Goal: Task Accomplishment & Management: Use online tool/utility

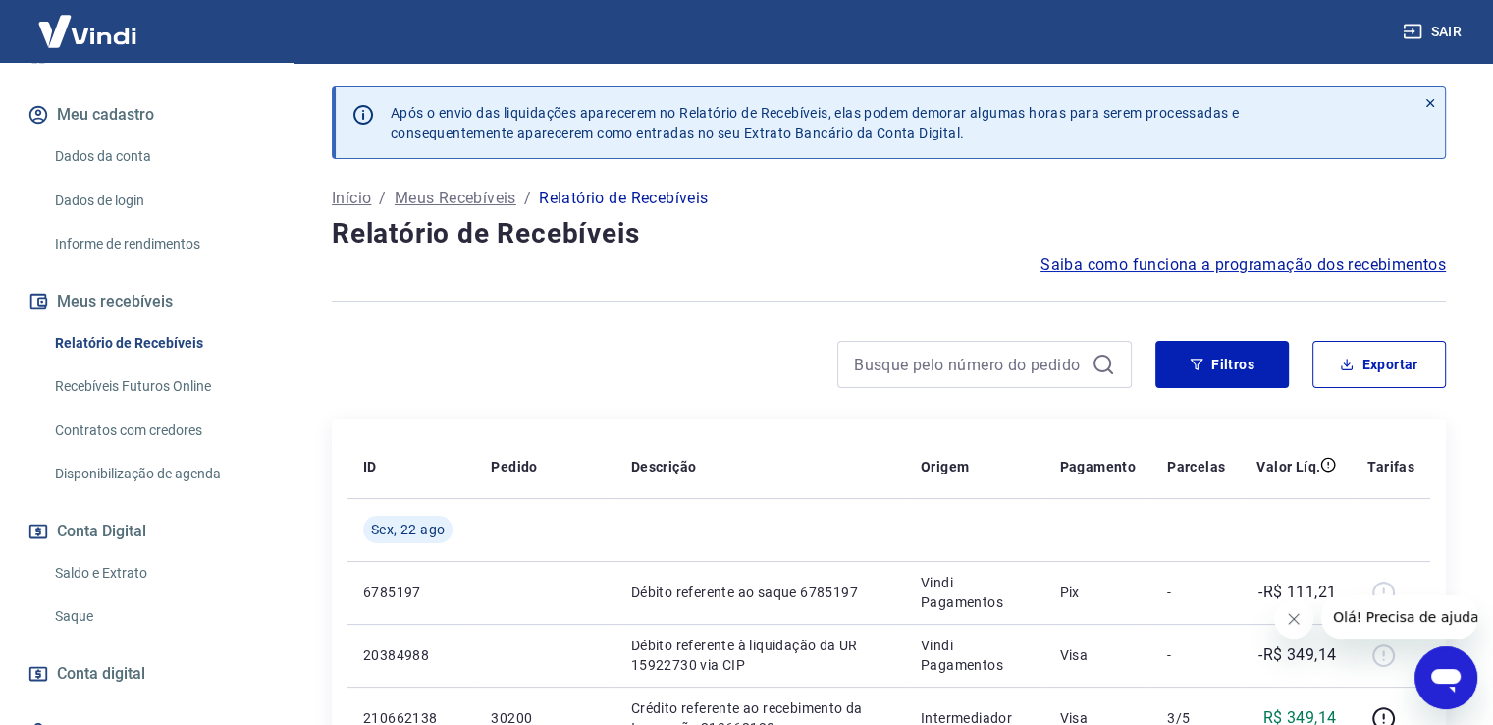
scroll to position [299, 0]
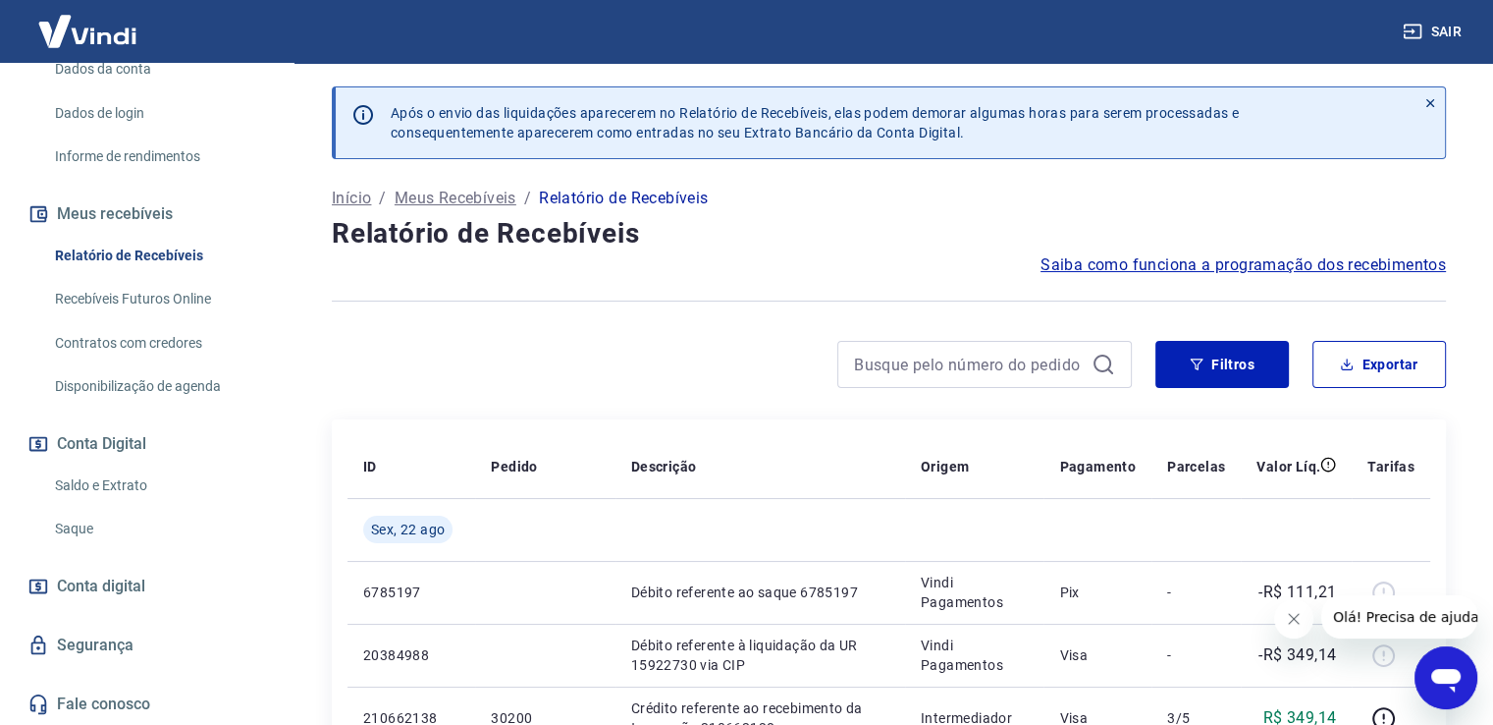
click at [157, 519] on link "Saque" at bounding box center [158, 529] width 223 height 40
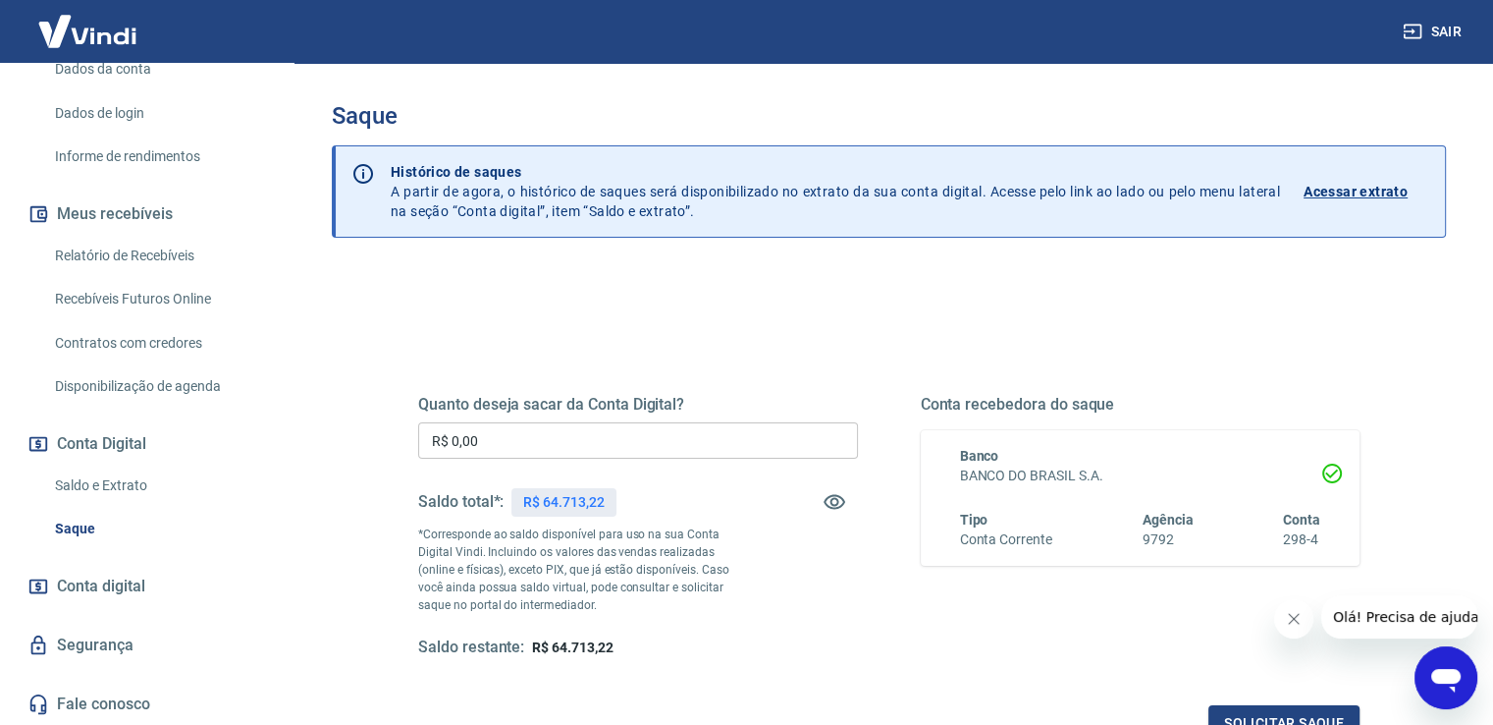
click at [592, 430] on input "R$ 0,00" at bounding box center [638, 440] width 440 height 36
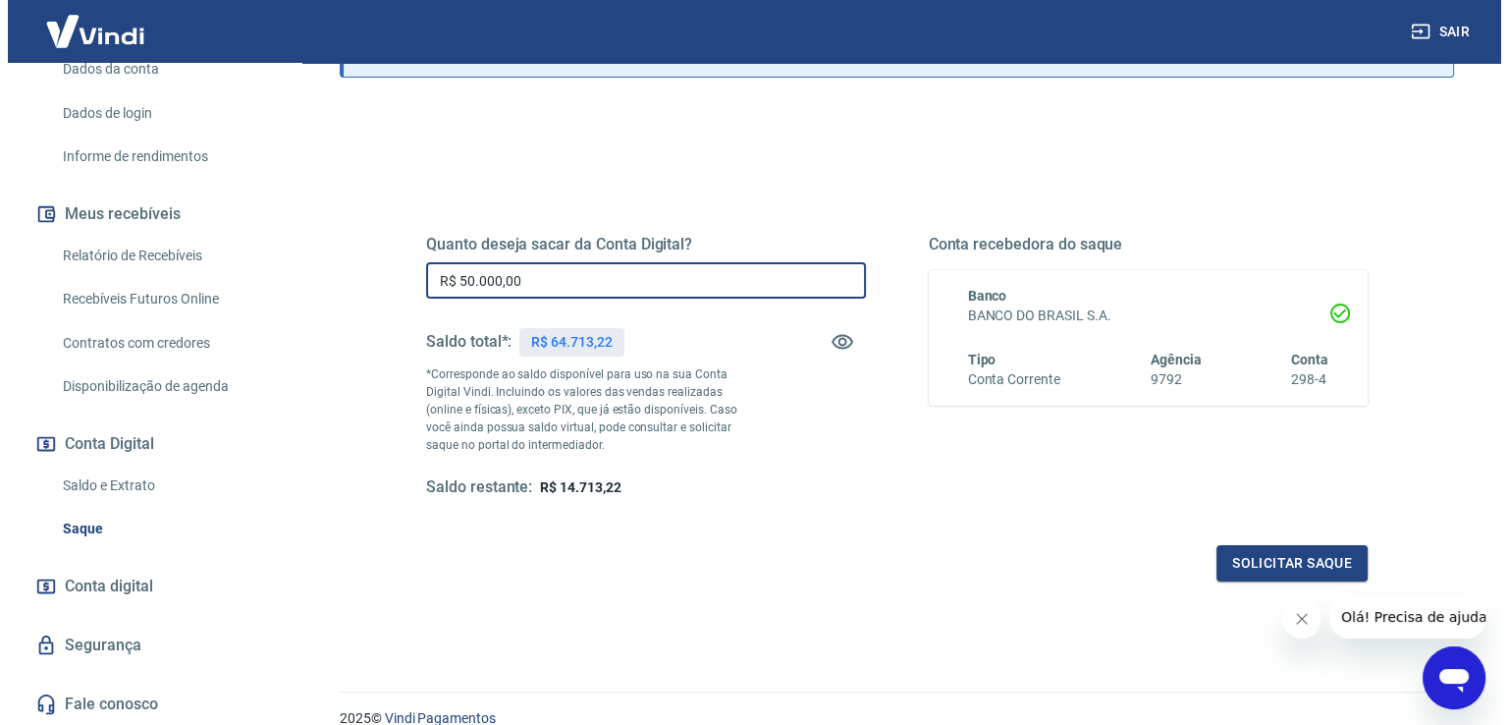
scroll to position [245, 0]
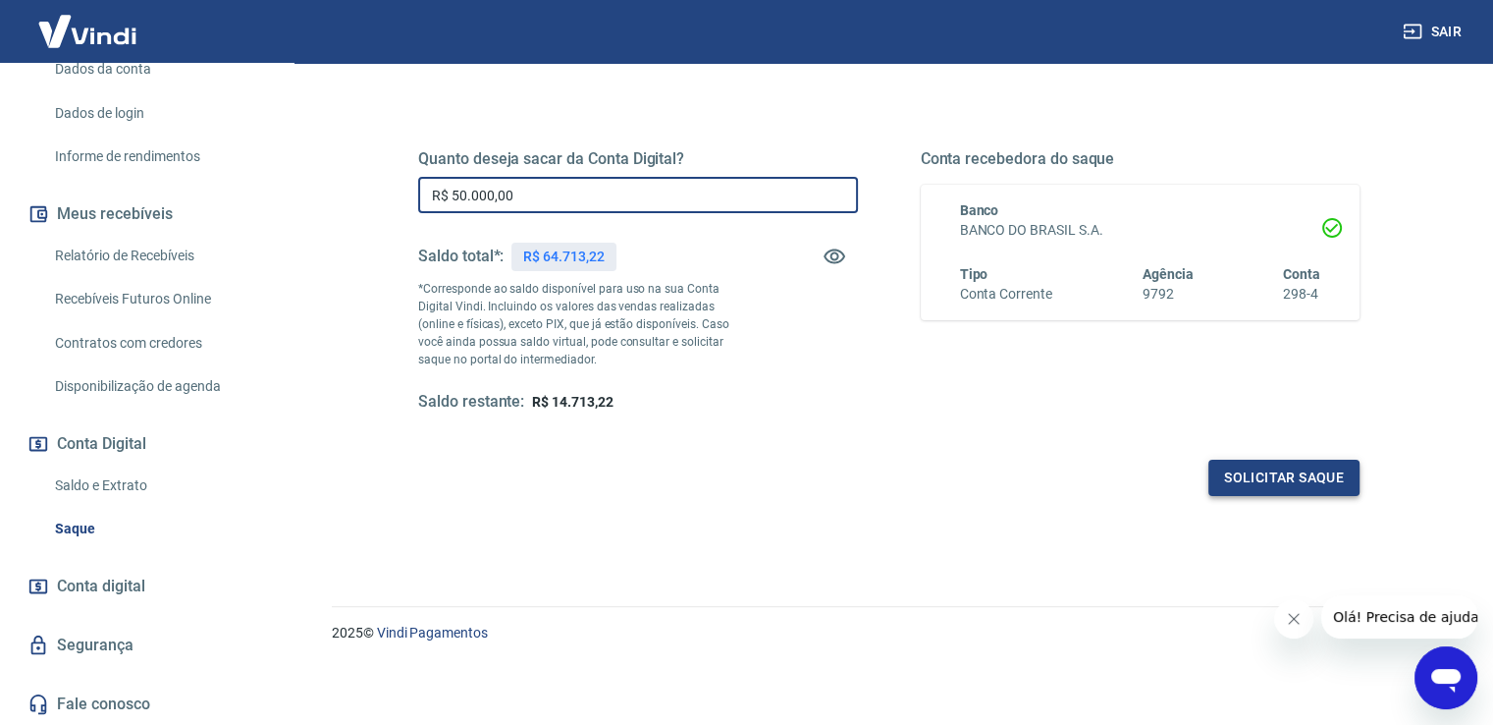
type input "R$ 50.000,00"
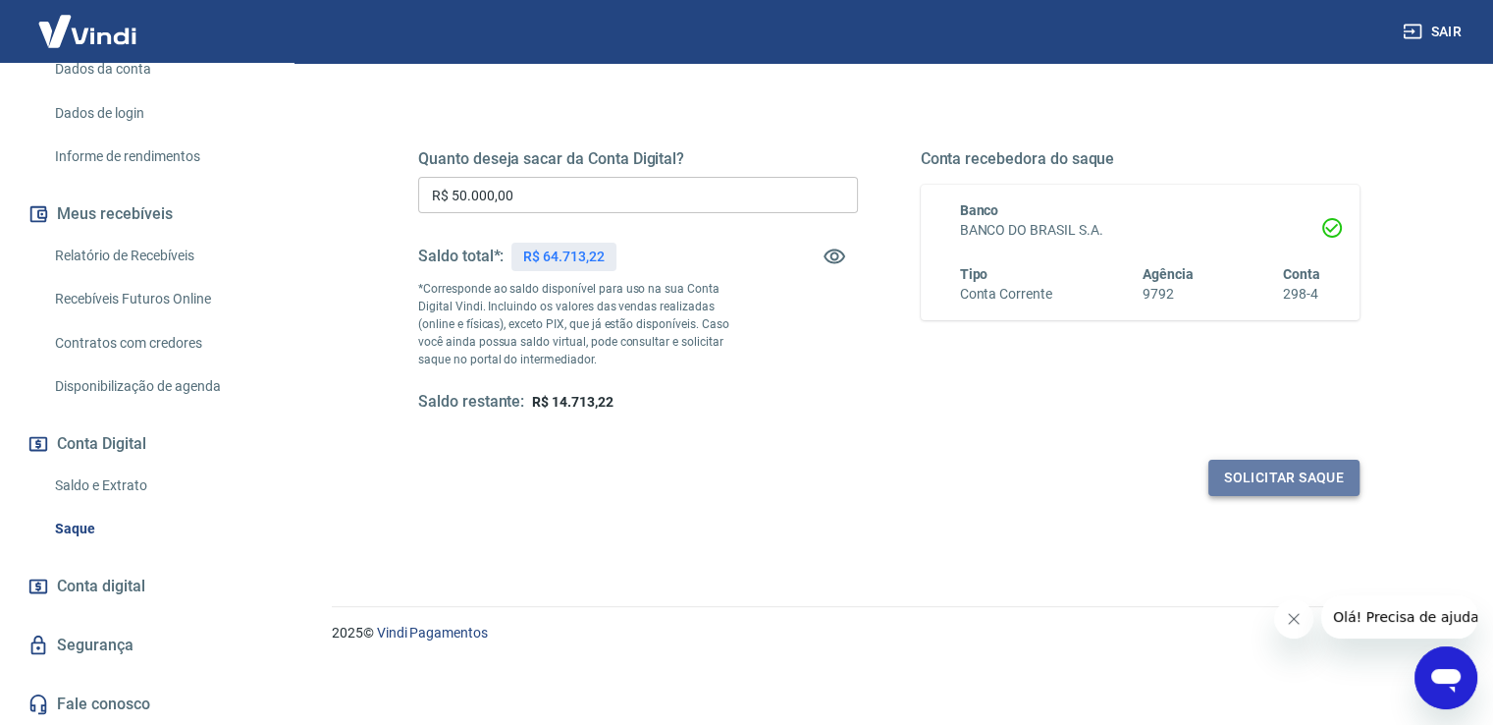
click at [1249, 465] on button "Solicitar saque" at bounding box center [1284, 477] width 151 height 36
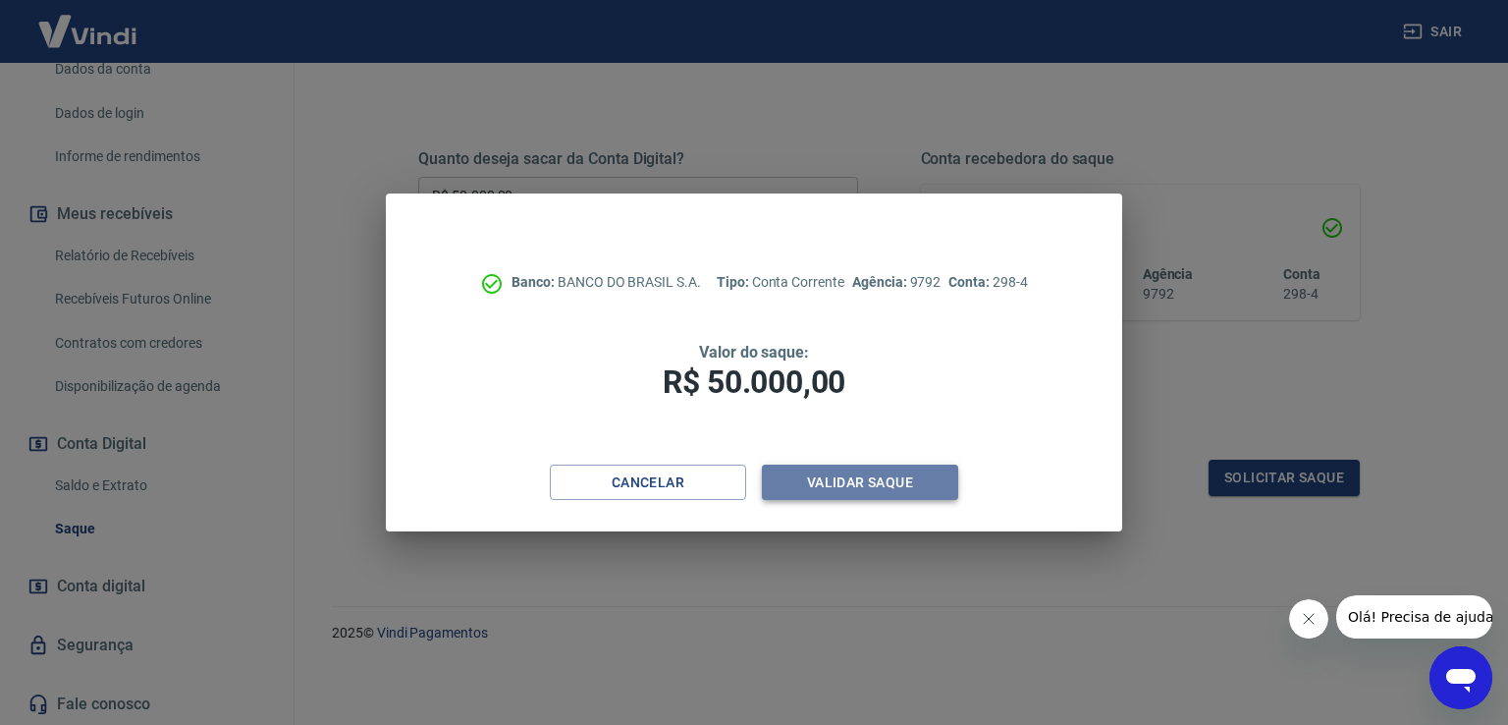
click at [891, 486] on button "Validar saque" at bounding box center [860, 482] width 196 height 36
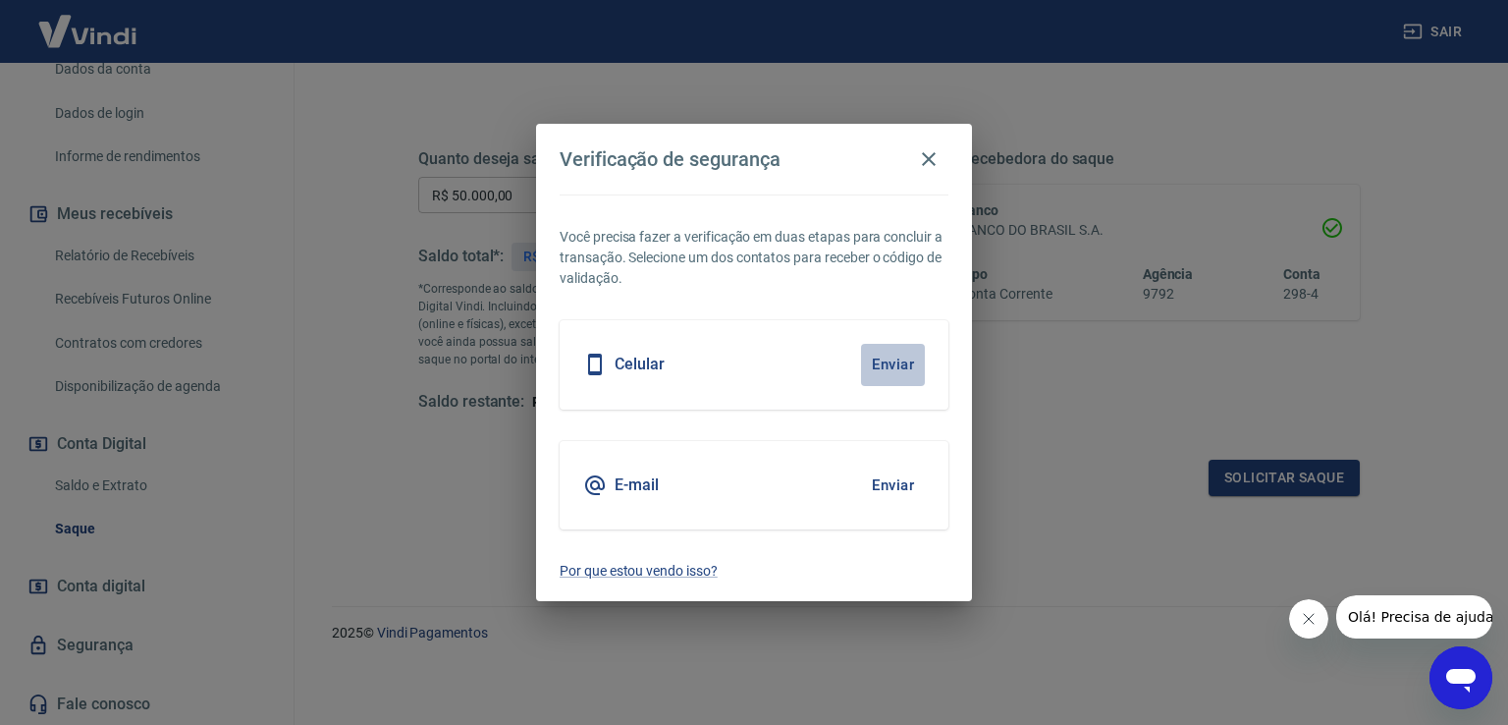
click at [899, 366] on button "Enviar" at bounding box center [893, 364] width 64 height 41
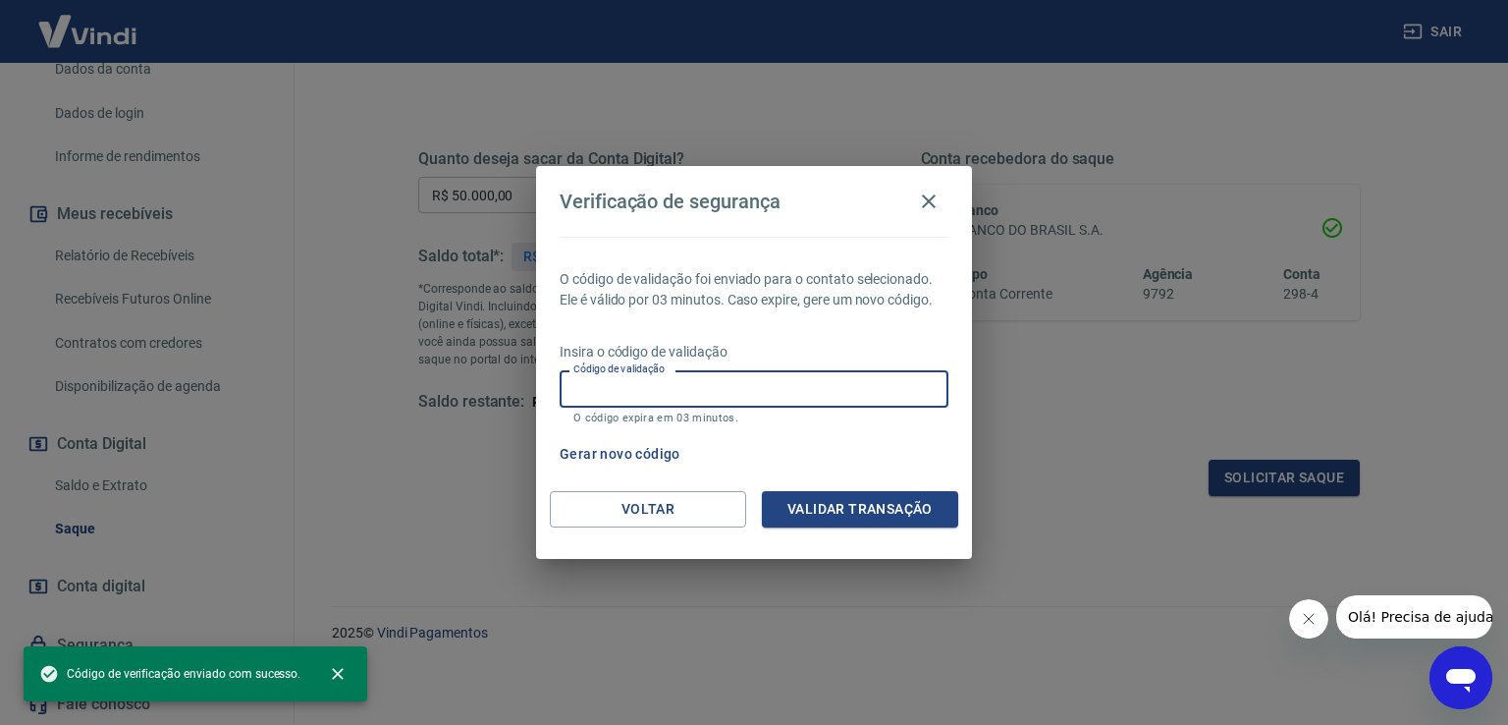
click at [772, 395] on input "Código de validação" at bounding box center [754, 388] width 389 height 36
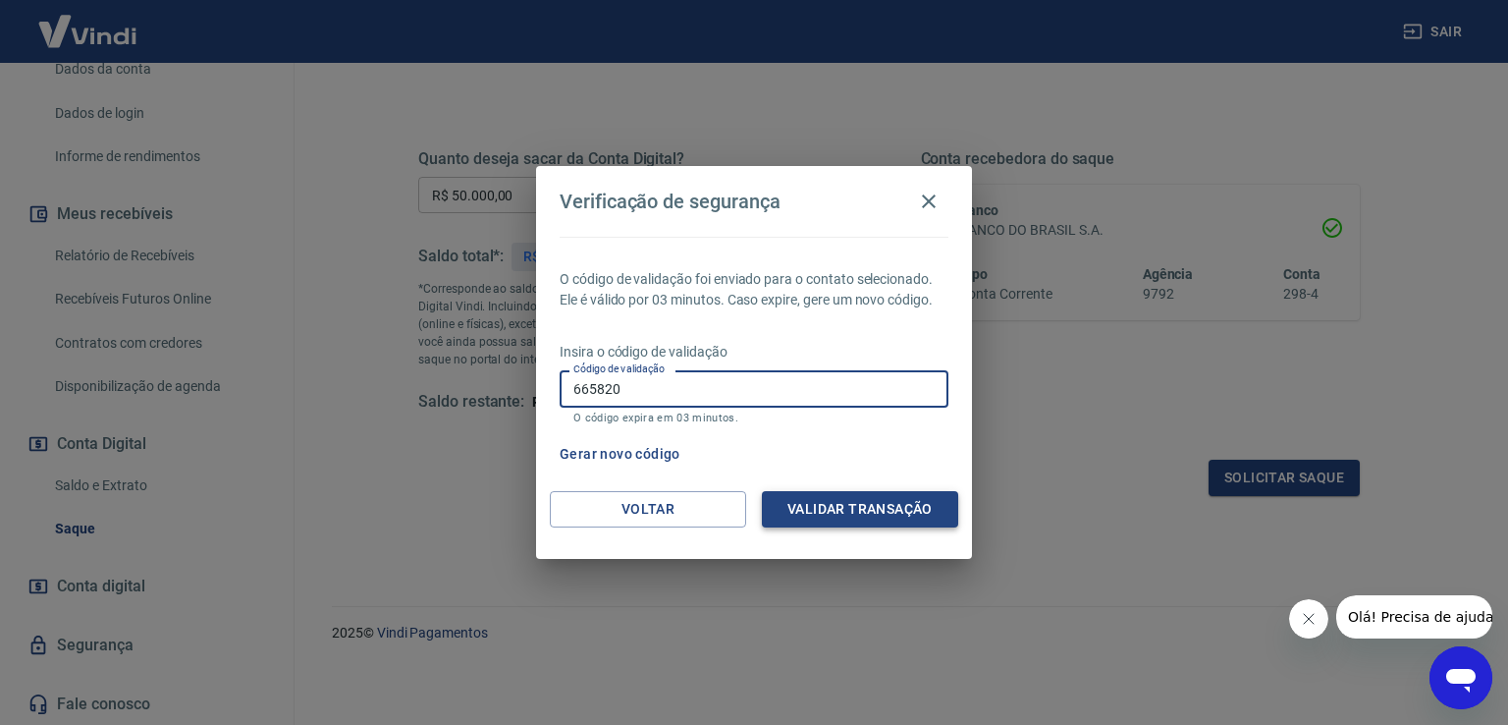
type input "665820"
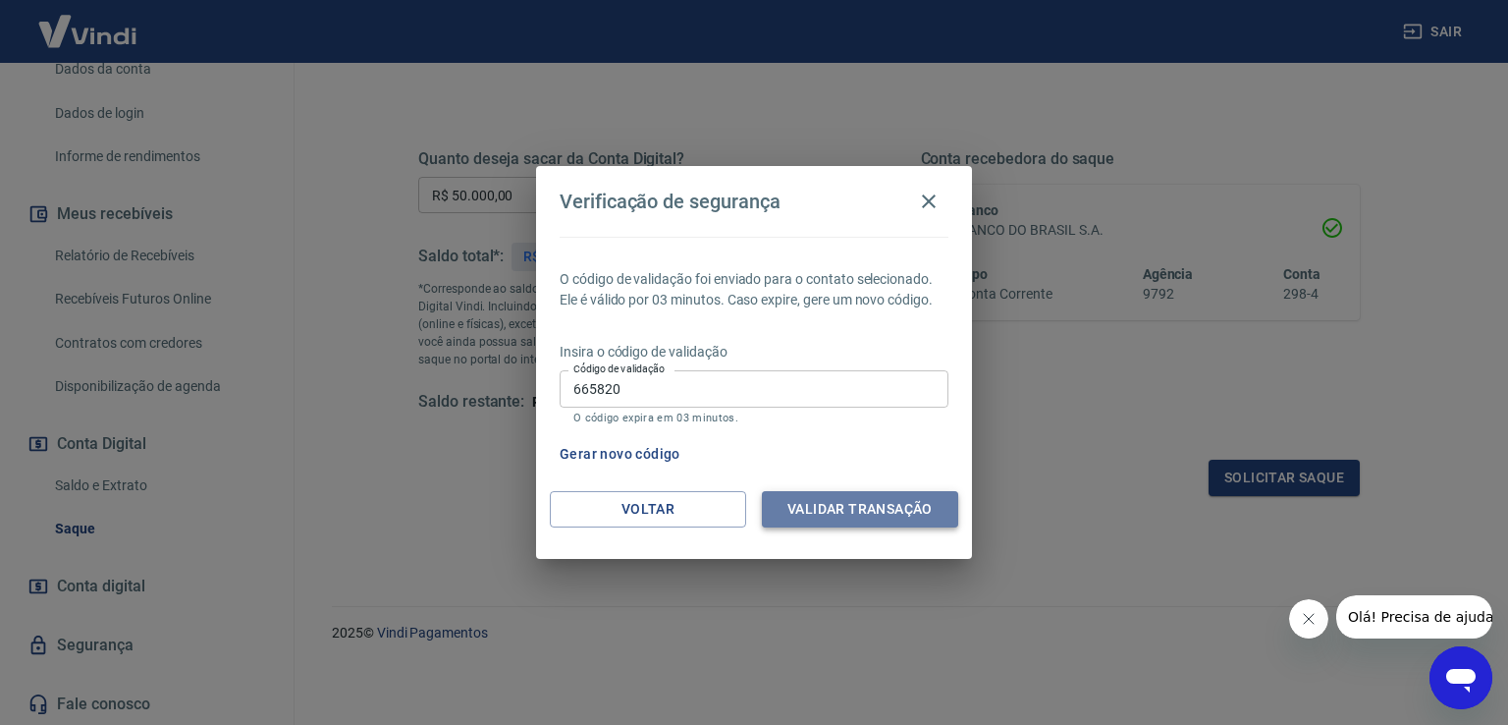
click at [826, 499] on button "Validar transação" at bounding box center [860, 509] width 196 height 36
